Goal: Check status: Check status

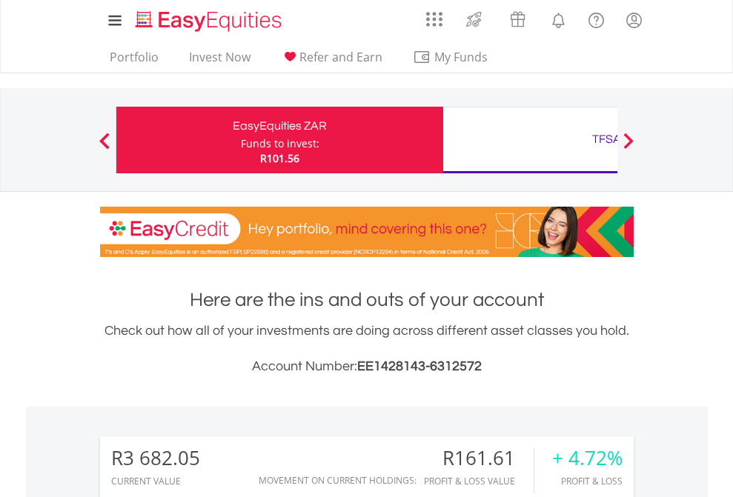
click at [241, 140] on div "Funds to invest:" at bounding box center [280, 143] width 79 height 15
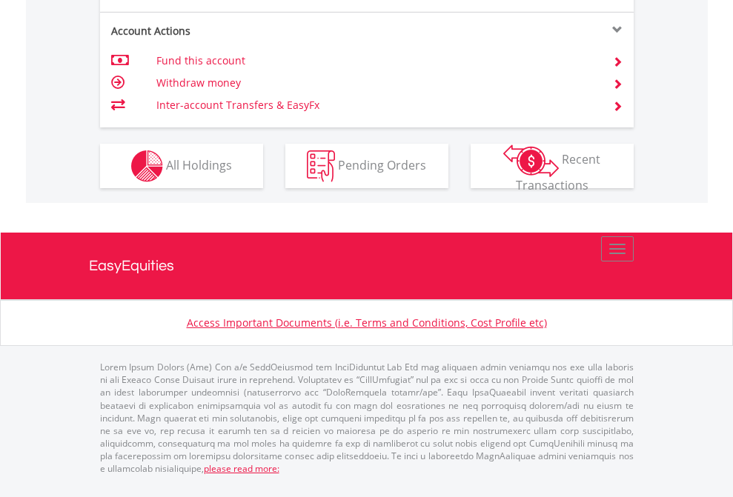
scroll to position [1421, 0]
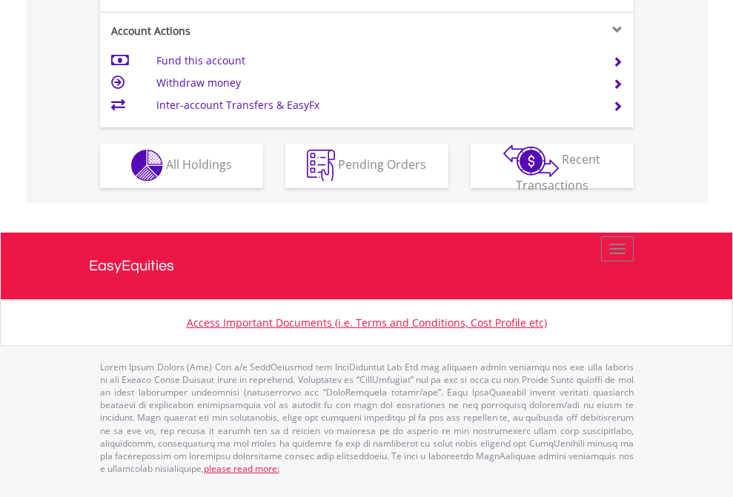
scroll to position [1386, 0]
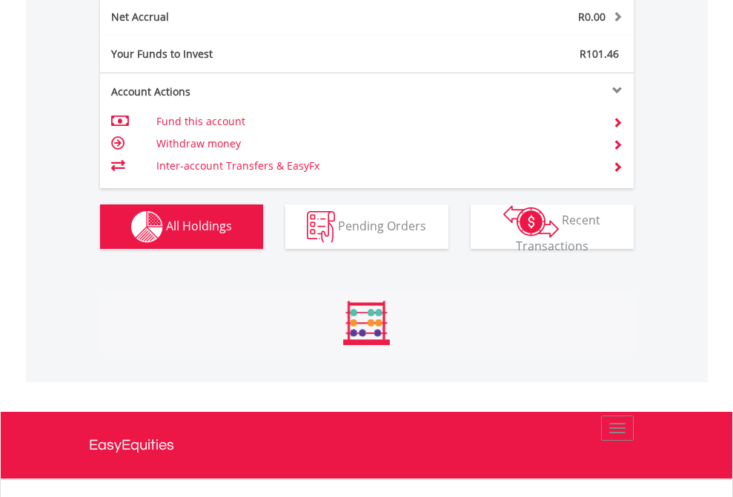
scroll to position [142, 233]
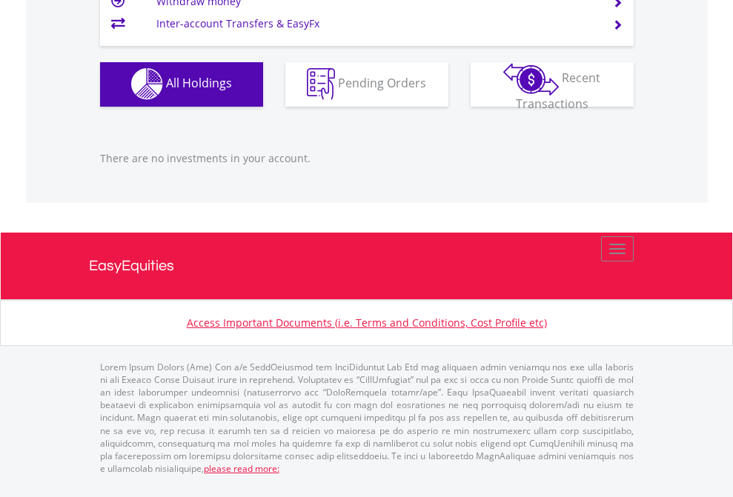
scroll to position [142, 233]
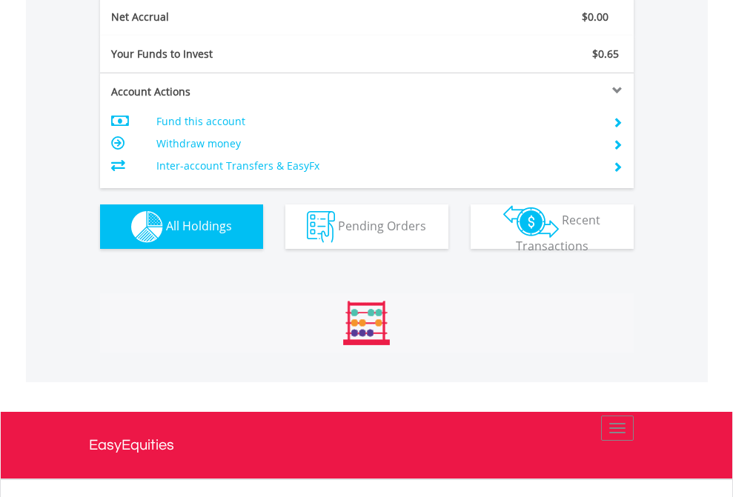
scroll to position [1678, 0]
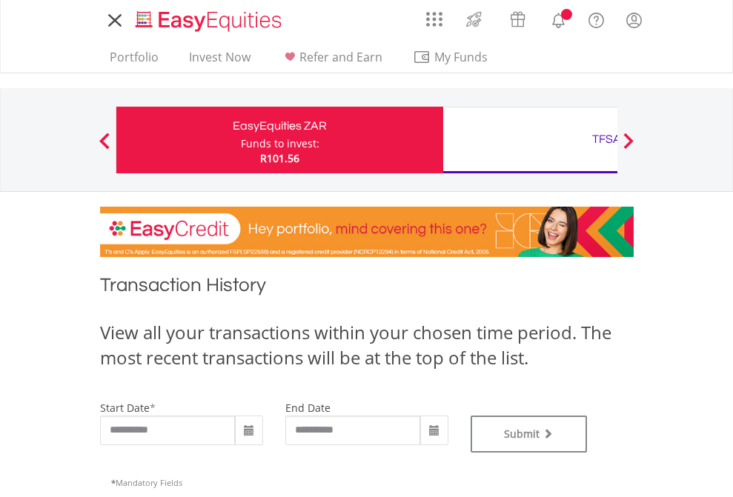
type input "**********"
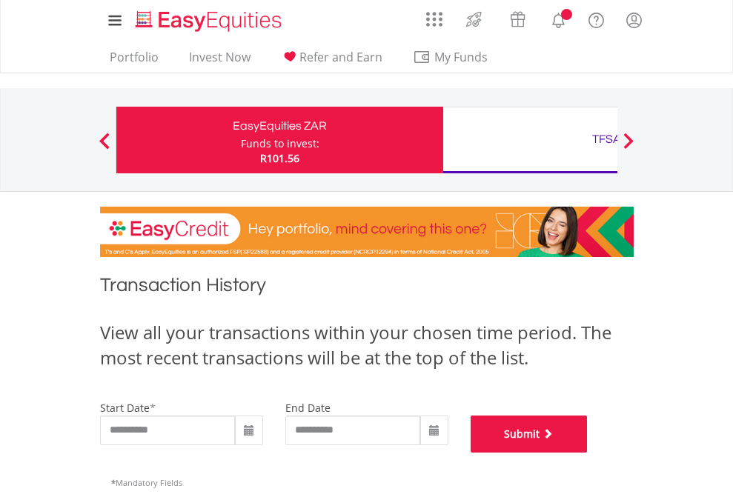
click at [588, 453] on button "Submit" at bounding box center [529, 434] width 117 height 37
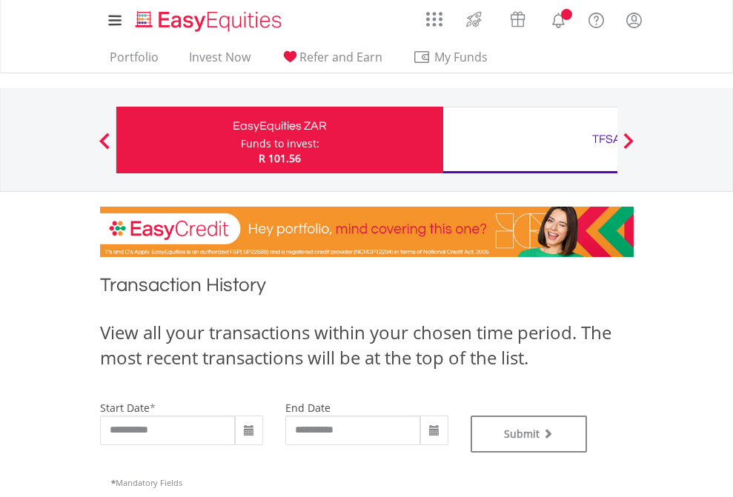
click at [530, 140] on div "TFSA" at bounding box center [606, 139] width 309 height 21
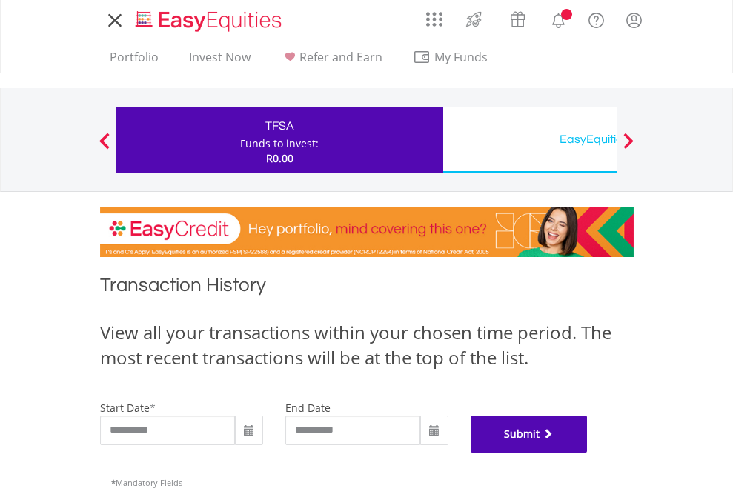
click at [588, 453] on button "Submit" at bounding box center [529, 434] width 117 height 37
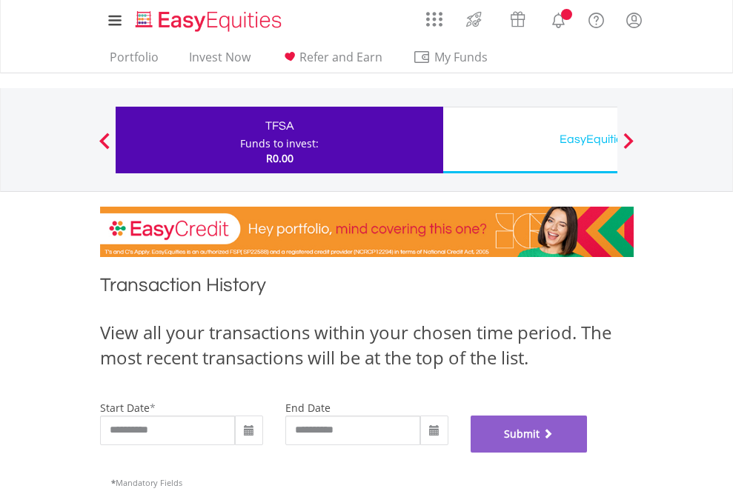
scroll to position [601, 0]
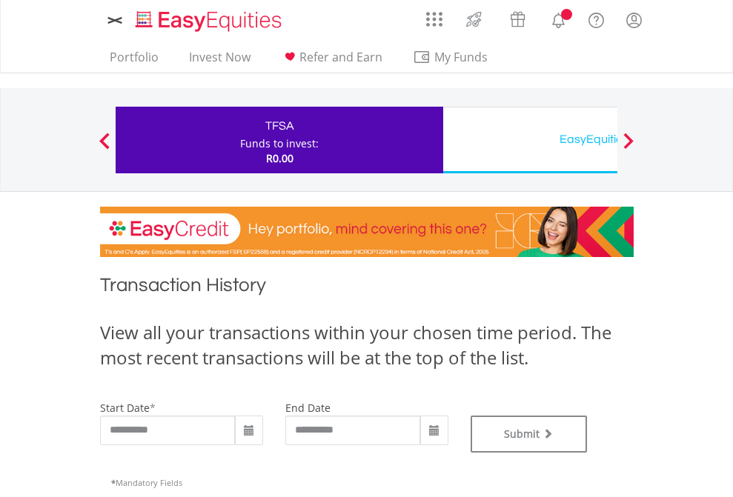
click at [530, 140] on div "EasyEquities USD" at bounding box center [606, 139] width 309 height 21
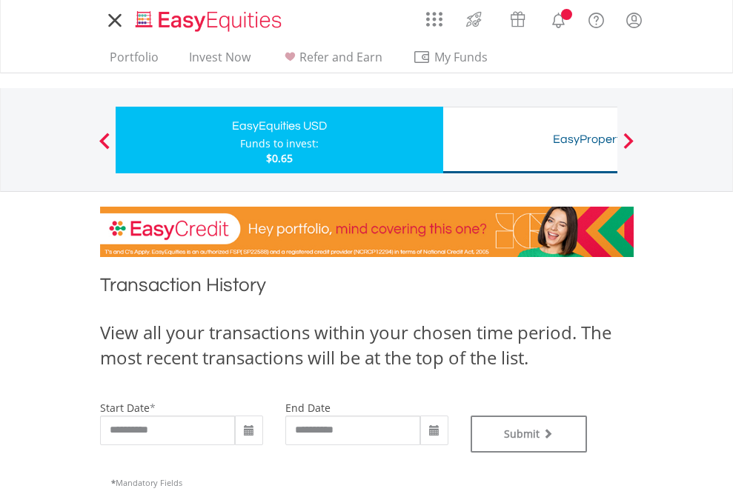
type input "**********"
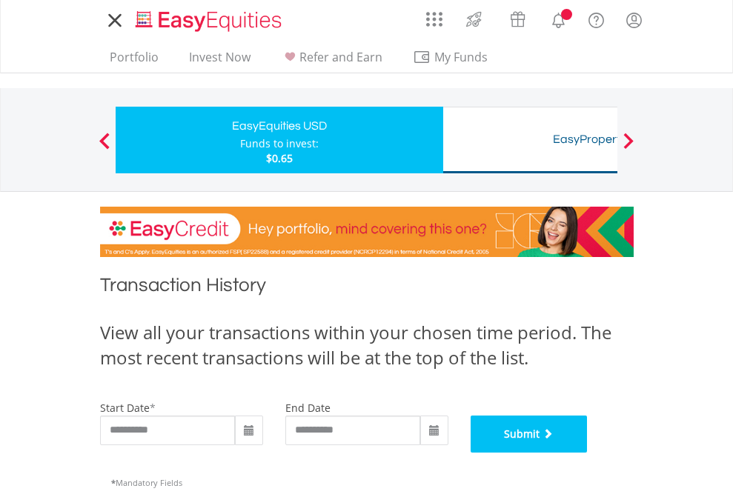
click at [588, 453] on button "Submit" at bounding box center [529, 434] width 117 height 37
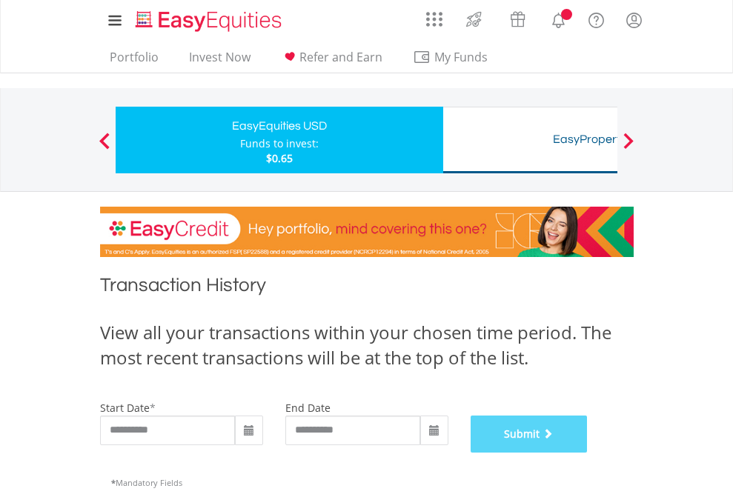
scroll to position [601, 0]
